Goal: Find specific page/section: Find specific page/section

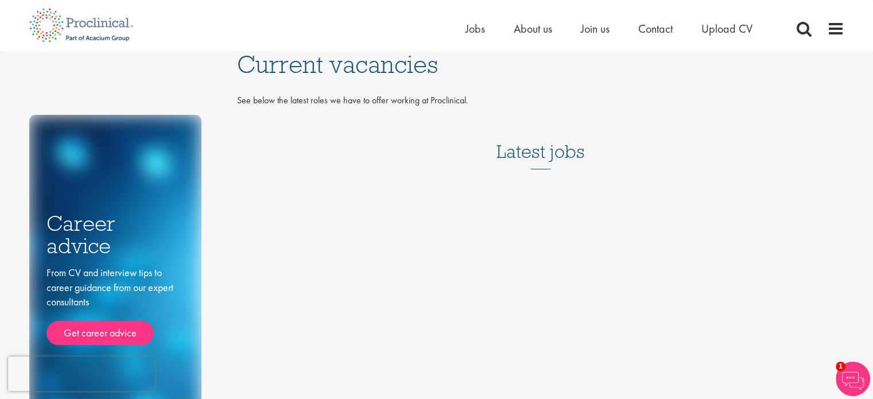
click at [547, 157] on h3 "Latest jobs" at bounding box center [540, 141] width 88 height 56
click at [604, 26] on span "Join us" at bounding box center [595, 28] width 29 height 15
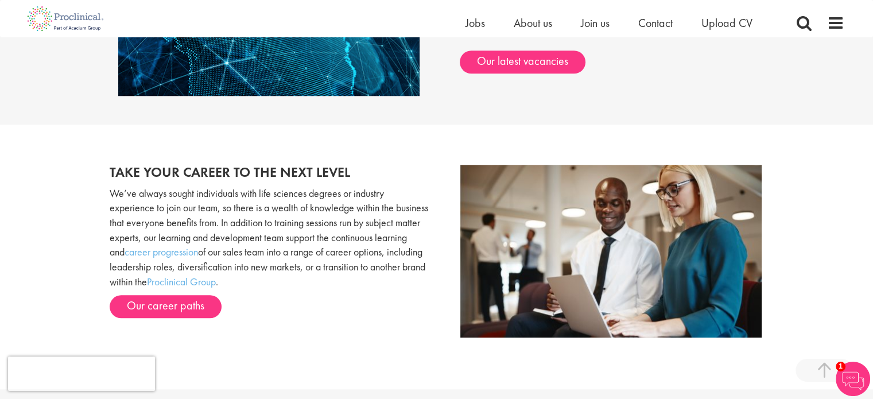
scroll to position [1094, 0]
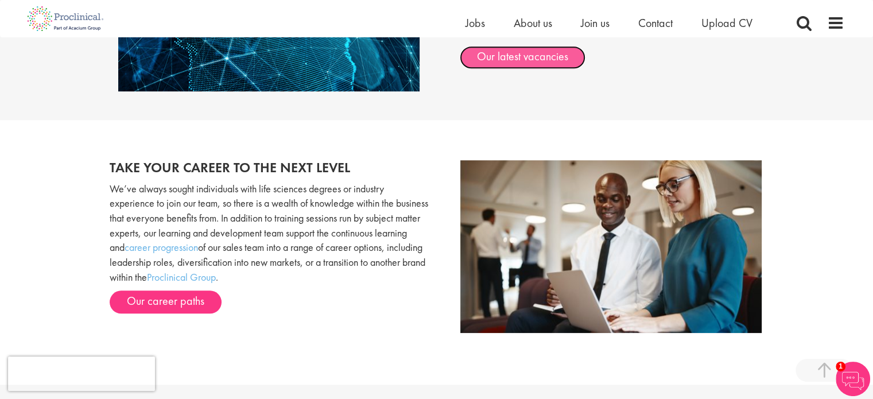
click at [556, 56] on link "Our latest vacancies" at bounding box center [523, 57] width 126 height 23
